Goal: Share content: Share content

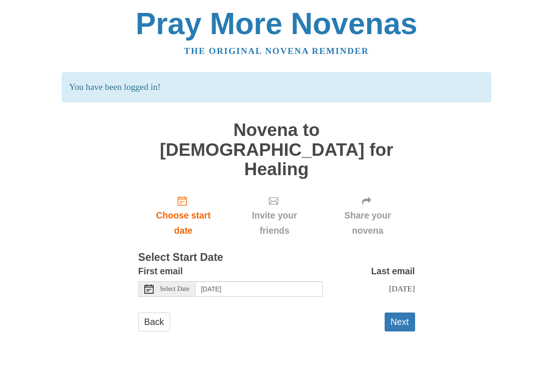
click at [328, 313] on div "Back Next" at bounding box center [276, 327] width 277 height 28
click at [386, 313] on button "Next" at bounding box center [400, 322] width 30 height 19
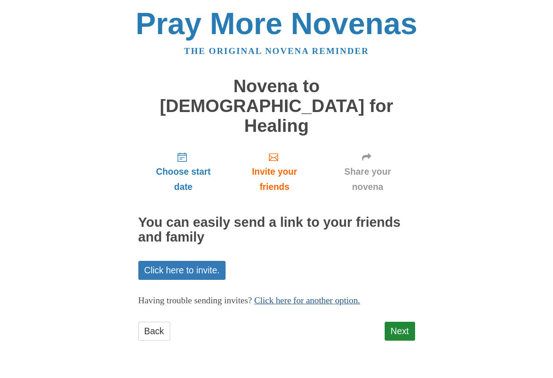
click at [293, 296] on link "Click here for another option." at bounding box center [307, 301] width 106 height 10
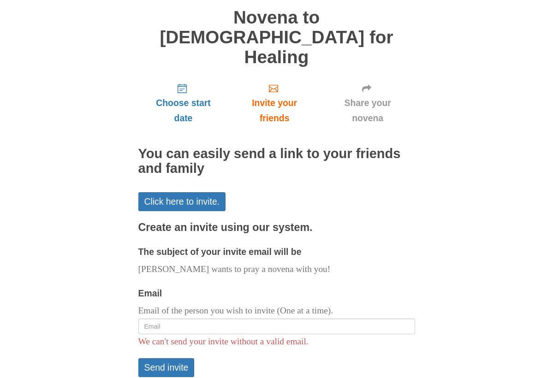
scroll to position [55, 0]
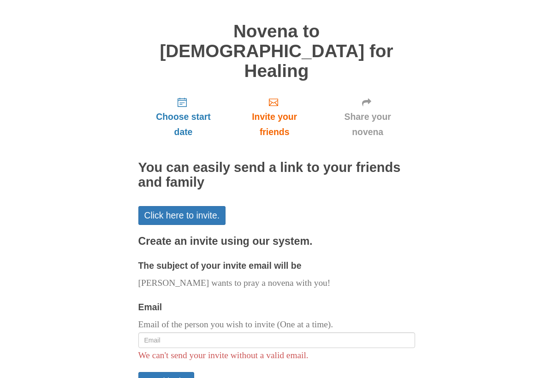
click at [307, 236] on h3 "Create an invite using our system." at bounding box center [276, 242] width 277 height 12
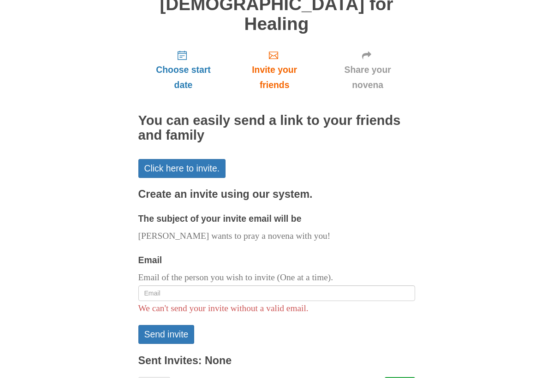
scroll to position [102, 0]
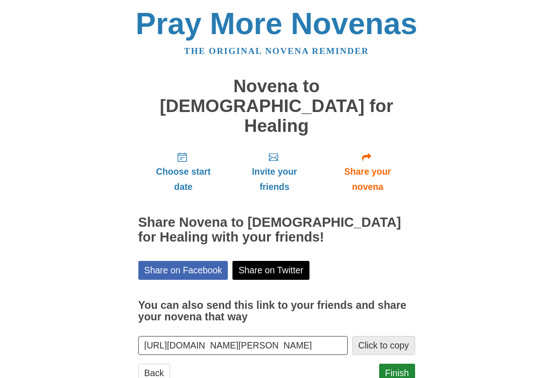
click at [377, 336] on button "Click to copy" at bounding box center [384, 345] width 63 height 19
click at [369, 336] on button "Click to copy" at bounding box center [384, 345] width 63 height 19
click at [251, 336] on input "https://www.praymorenovenas.com/novena-to-jesus-for-healing/1218748" at bounding box center [243, 345] width 210 height 19
click at [368, 336] on button "Click to copy" at bounding box center [384, 345] width 63 height 19
click at [274, 164] on span "Invite your friends" at bounding box center [274, 179] width 73 height 30
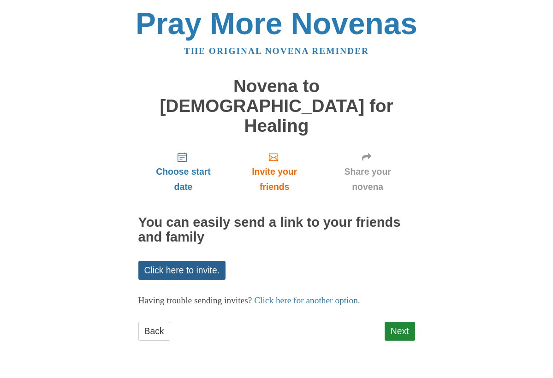
click at [195, 261] on link "Click here to invite." at bounding box center [182, 270] width 88 height 19
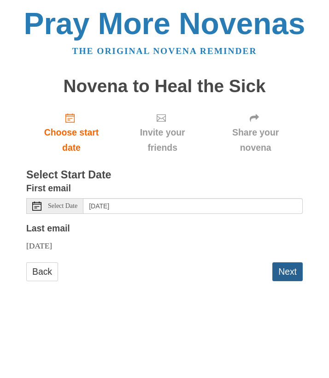
click at [287, 269] on button "Next" at bounding box center [288, 272] width 30 height 19
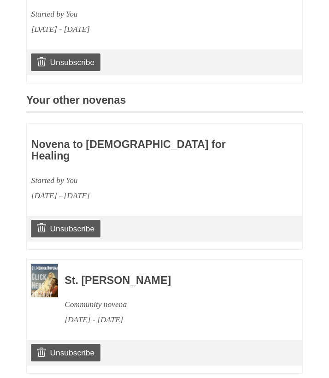
scroll to position [345, 0]
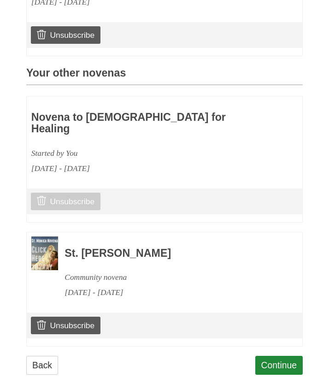
click at [59, 193] on link "Unsubscribe" at bounding box center [66, 202] width 70 height 18
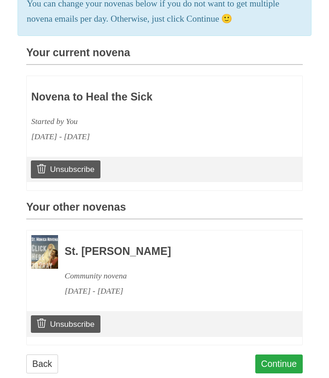
scroll to position [269, 0]
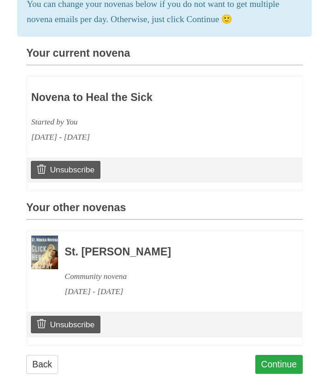
click at [281, 355] on link "Continue" at bounding box center [280, 364] width 48 height 19
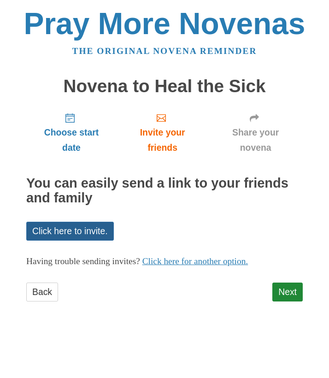
click at [84, 233] on link "Click here to invite." at bounding box center [70, 231] width 88 height 19
